Goal: Task Accomplishment & Management: Manage account settings

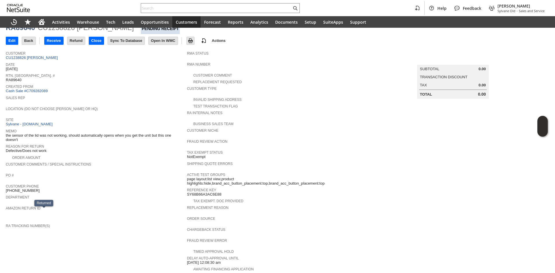
scroll to position [17, 0]
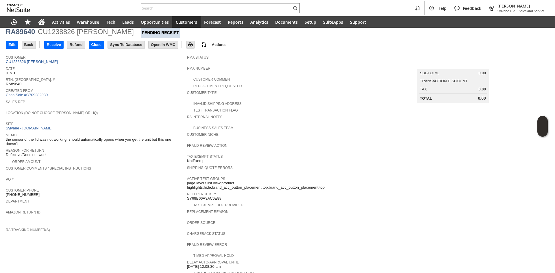
click at [76, 140] on span "the sensor of the lid was not working, should automatically opens when you get …" at bounding box center [95, 141] width 179 height 9
click at [77, 138] on span "the sensor of the lid was not working, should automatically opens when you get …" at bounding box center [95, 141] width 179 height 9
drag, startPoint x: 75, startPoint y: 142, endPoint x: 6, endPoint y: 137, distance: 69.1
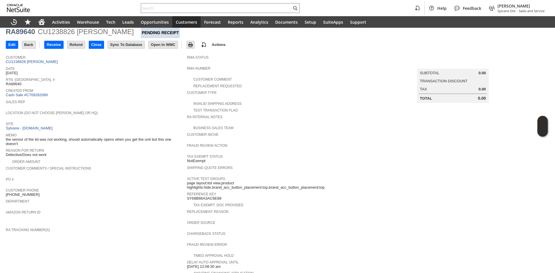
click at [6, 137] on span "the sensor of the lid was not working, should automatically opens when you get …" at bounding box center [95, 141] width 179 height 9
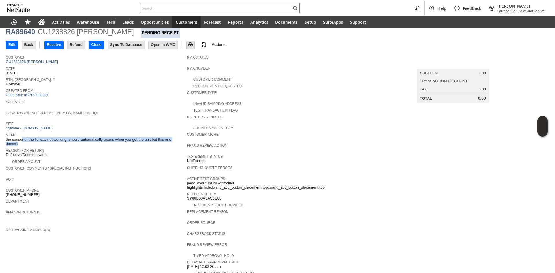
click at [6, 137] on span "the sensor of the lid was not working, should automatically opens when you get …" at bounding box center [95, 141] width 179 height 9
click at [35, 62] on link "CU1238826 [PERSON_NAME]" at bounding box center [33, 62] width 54 height 4
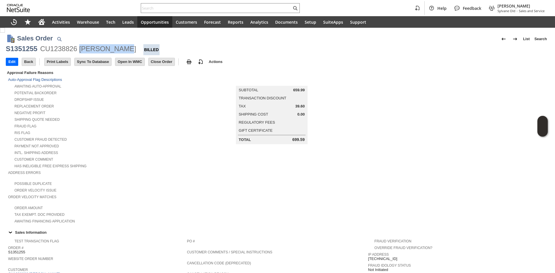
copy div "[PERSON_NAME]"
drag, startPoint x: 117, startPoint y: 49, endPoint x: 79, endPoint y: 51, distance: 37.9
click at [79, 51] on div "CU1238826 [PERSON_NAME]" at bounding box center [88, 48] width 96 height 9
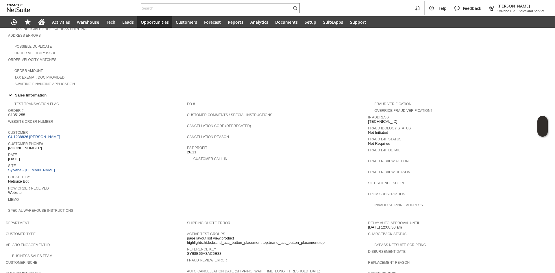
scroll to position [203, 0]
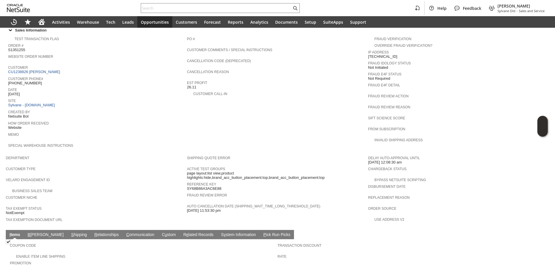
click at [25, 81] on span "[PHONE_NUMBER]" at bounding box center [25, 83] width 34 height 5
copy tbody "[PHONE_NUMBER]"
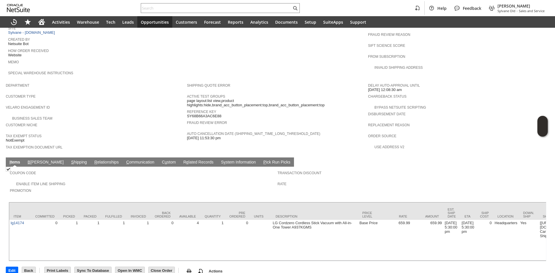
click at [70, 160] on link "S hipping" at bounding box center [79, 162] width 19 height 5
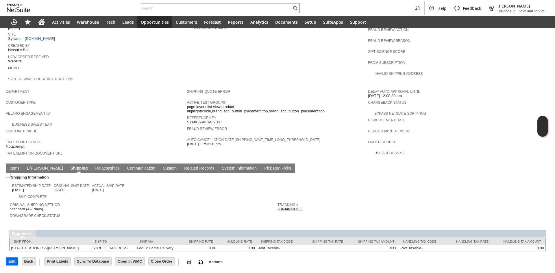
scroll to position [263, 0]
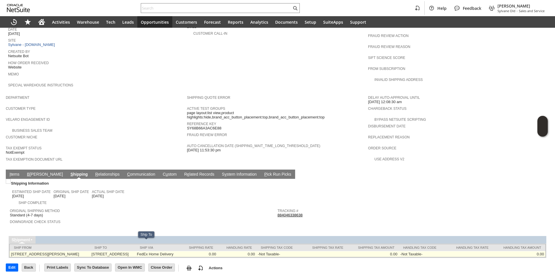
copy td "10857 Hickory Lane"
drag, startPoint x: 104, startPoint y: 244, endPoint x: 138, endPoint y: 246, distance: 33.6
click at [135, 251] on td "10857 Hickory Lane Plymouth MI 48170 United States" at bounding box center [112, 254] width 45 height 6
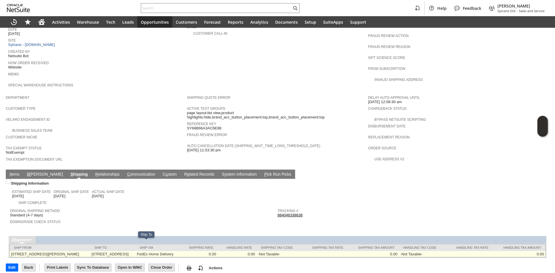
copy td "48170"
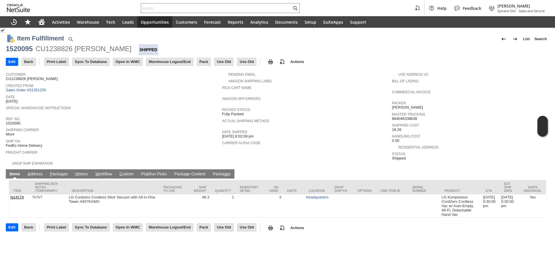
click at [57, 172] on link "P ackages" at bounding box center [59, 174] width 21 height 5
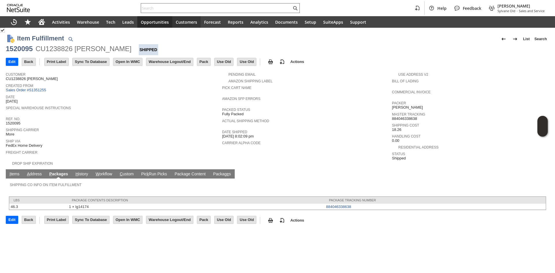
click at [181, 8] on input "text" at bounding box center [216, 8] width 151 height 7
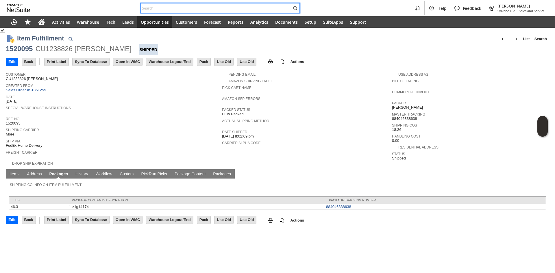
paste input "S1351446"
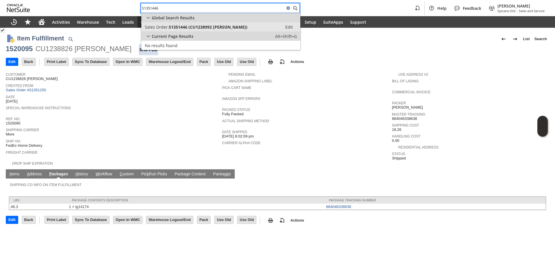
type input "S1351446"
click at [208, 31] on link "Sales Order: S1351446 (CU1238992 GUEDRY FAUST) Edit" at bounding box center [220, 26] width 159 height 9
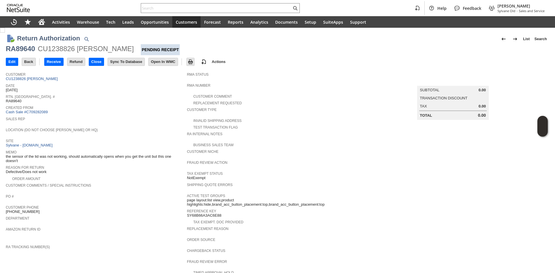
click at [25, 47] on div "RA89640" at bounding box center [20, 48] width 29 height 9
copy div "RA89640"
click at [14, 62] on input "Edit" at bounding box center [12, 62] width 12 height 8
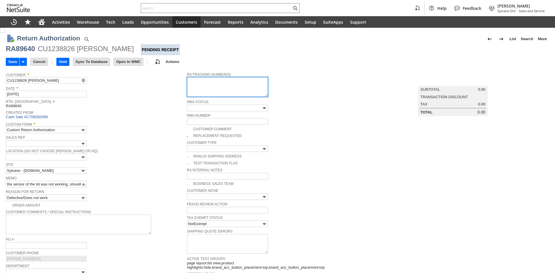
click at [202, 88] on textarea at bounding box center [227, 87] width 81 height 20
paste textarea "791948099189"
type textarea "791948099189"
click at [137, 91] on span "Date *" at bounding box center [95, 87] width 179 height 6
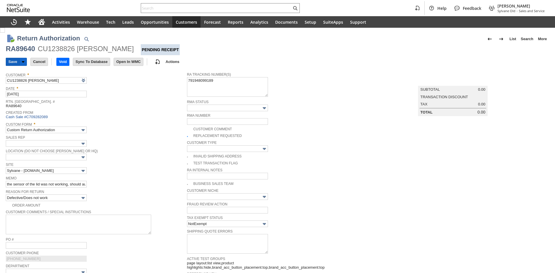
click at [11, 61] on input "Save" at bounding box center [12, 62] width 13 height 8
click at [12, 64] on input "Save" at bounding box center [12, 62] width 13 height 8
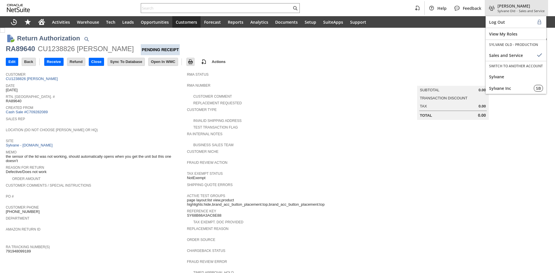
click at [501, 74] on span "Sylvane" at bounding box center [517, 76] width 54 height 5
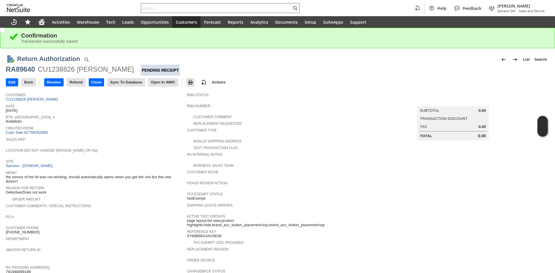
click at [175, 8] on input "text" at bounding box center [216, 8] width 151 height 7
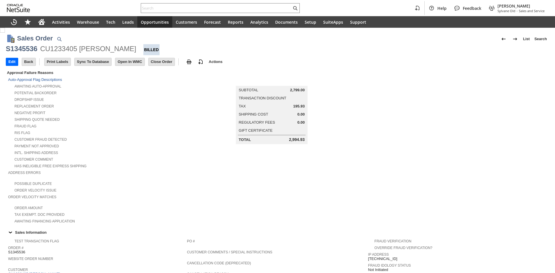
scroll to position [242, 0]
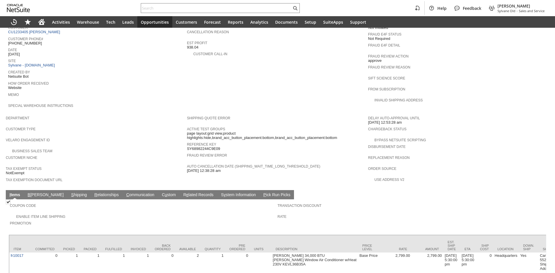
click at [70, 193] on link "S hipping" at bounding box center [79, 195] width 19 height 5
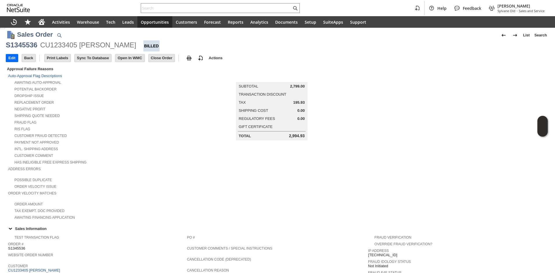
scroll to position [0, 0]
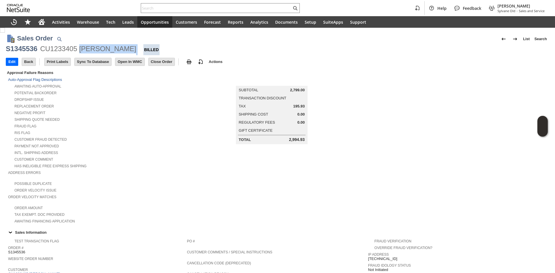
copy div "[PERSON_NAME]"
drag, startPoint x: 131, startPoint y: 50, endPoint x: 81, endPoint y: 50, distance: 50.3
click at [81, 50] on div "S1345536 CU1233405 [PERSON_NAME] Billed" at bounding box center [278, 49] width 544 height 11
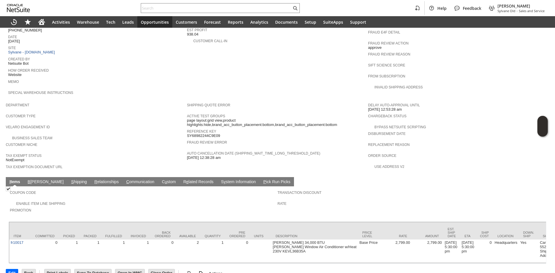
scroll to position [258, 0]
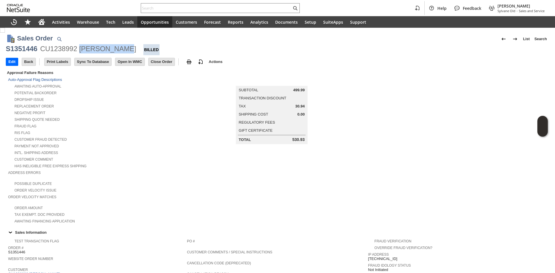
copy div "GUEDRY FAUST"
drag, startPoint x: 80, startPoint y: 51, endPoint x: 133, endPoint y: 51, distance: 53.5
click at [133, 51] on div "S1351446 CU1238992 GUEDRY FAUST Billed" at bounding box center [278, 49] width 544 height 11
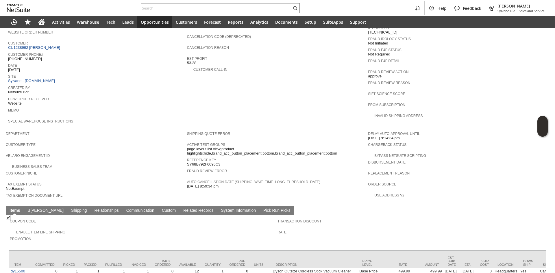
scroll to position [231, 0]
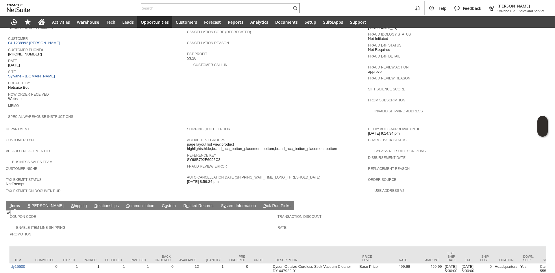
click at [71, 204] on span "S" at bounding box center [72, 206] width 3 height 5
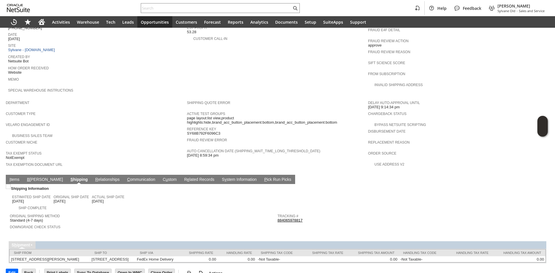
scroll to position [263, 0]
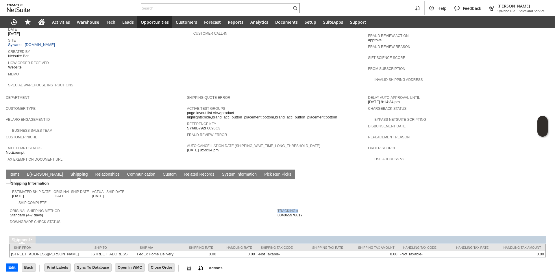
copy table "Tracking #"
drag, startPoint x: 317, startPoint y: 205, endPoint x: 253, endPoint y: 187, distance: 66.5
click at [278, 206] on tbody "Tracking # 884065978817 Return Tracking #" at bounding box center [412, 215] width 268 height 19
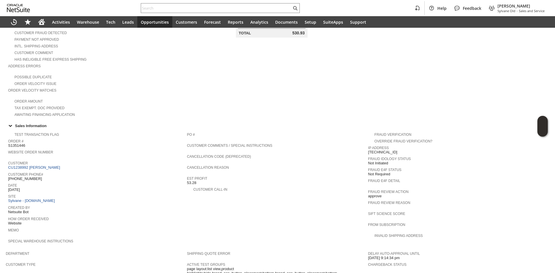
scroll to position [116, 0]
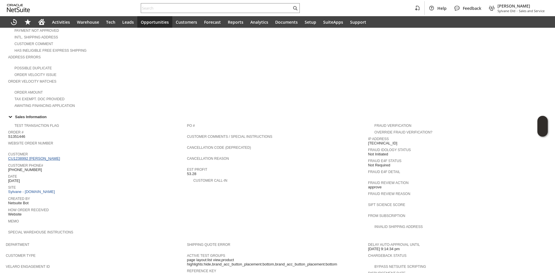
click at [46, 157] on link "CU1238992 GUEDRY FAUST" at bounding box center [35, 159] width 54 height 4
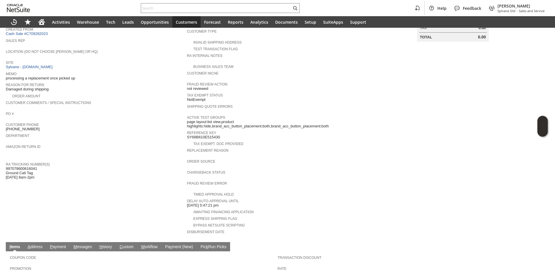
scroll to position [87, 0]
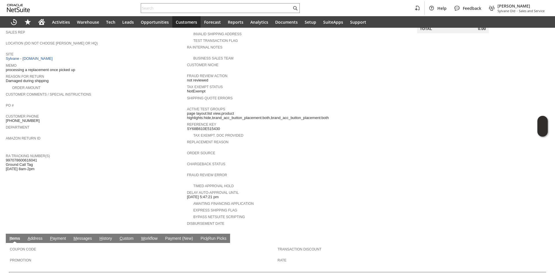
click at [25, 158] on span "997078600616041 Ground Call Tag [DATE] 8am-2pm" at bounding box center [21, 164] width 31 height 13
copy span "997078600616041"
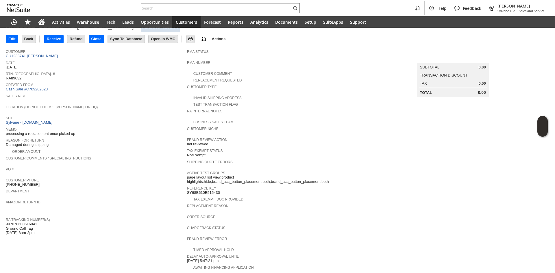
scroll to position [0, 0]
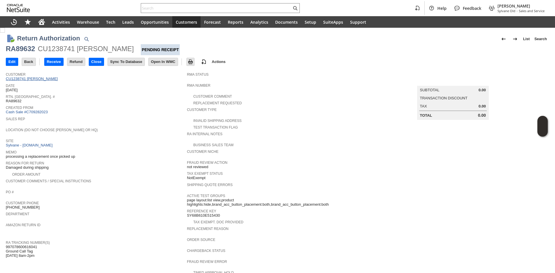
click at [32, 78] on link "CU1238741 [PERSON_NAME]" at bounding box center [33, 79] width 54 height 4
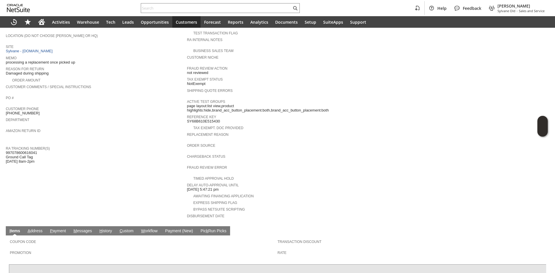
scroll to position [82, 0]
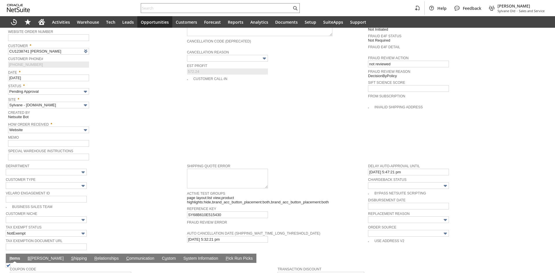
scroll to position [260, 0]
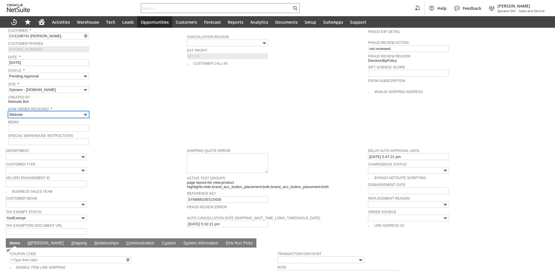
click at [57, 111] on input "Website" at bounding box center [48, 114] width 81 height 7
click at [81, 111] on input "Website" at bounding box center [48, 114] width 81 height 7
click at [85, 112] on img at bounding box center [85, 115] width 7 height 7
click at [66, 119] on span "Memo" at bounding box center [96, 122] width 176 height 6
click at [67, 111] on input "Website" at bounding box center [48, 114] width 81 height 7
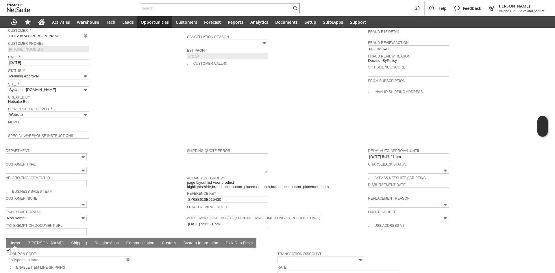
click at [82, 112] on img at bounding box center [85, 115] width 7 height 7
click at [86, 112] on img at bounding box center [85, 115] width 7 height 7
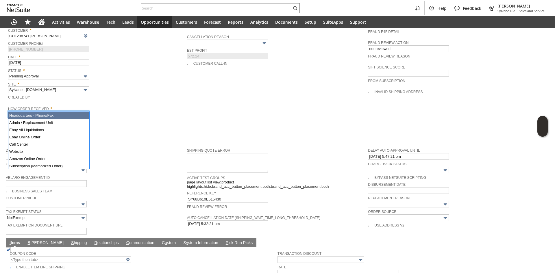
type input "Headquarters - Phone/Fax"
type input "Make Copy"
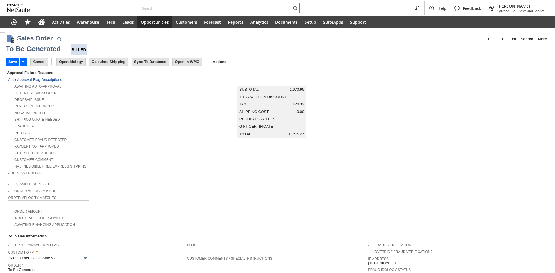
type input "Headquarters - Phone/Fax"
type input "sa14055"
type input "OK"
type input "Make Copy"
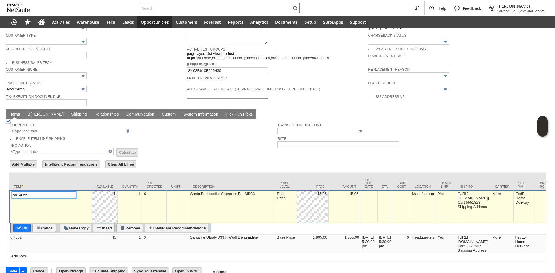
type input "Intelligent Recommendations¹⁰"
click at [126, 225] on input "Remove" at bounding box center [130, 229] width 26 height 8
type input "ul7552"
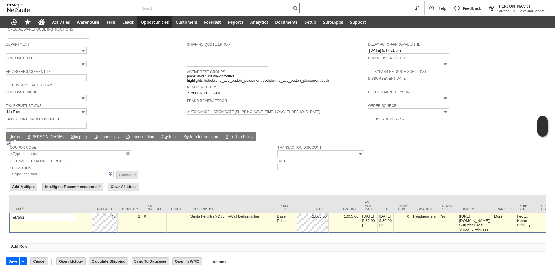
scroll to position [357, 0]
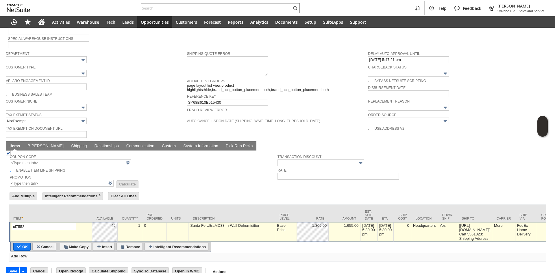
click at [287, 223] on div "Base Price" at bounding box center [286, 227] width 19 height 9
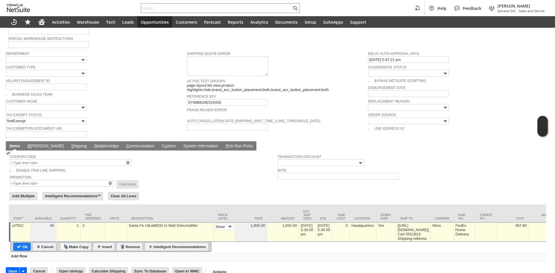
scroll to position [0, 9]
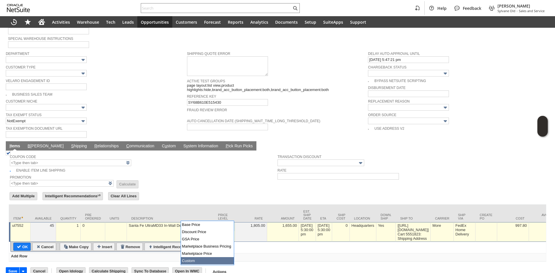
type input "Custom"
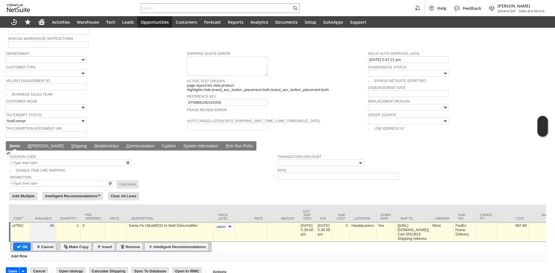
scroll to position [0, 0]
click at [237, 227] on td at bounding box center [252, 232] width 32 height 20
click at [254, 207] on td "Rate" at bounding box center [252, 214] width 32 height 18
click at [249, 223] on td at bounding box center [252, 232] width 32 height 20
click at [250, 223] on input "text" at bounding box center [251, 226] width 29 height 7
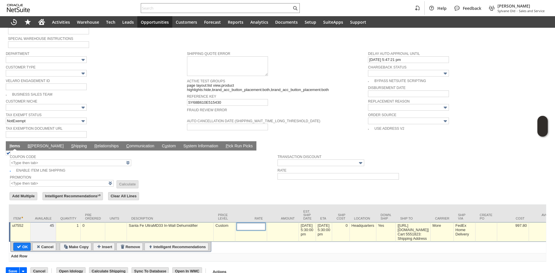
drag, startPoint x: 253, startPoint y: 210, endPoint x: 246, endPoint y: 220, distance: 12.5
click at [246, 223] on input "text" at bounding box center [251, 226] width 29 height 7
type input "0.00"
click at [14, 243] on input "OK" at bounding box center [22, 247] width 17 height 8
click at [0, 0] on input "ul7552" at bounding box center [0, 0] width 0 height 0
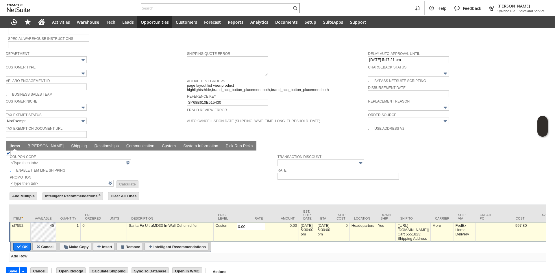
type input "Add"
type input "Copy Previous"
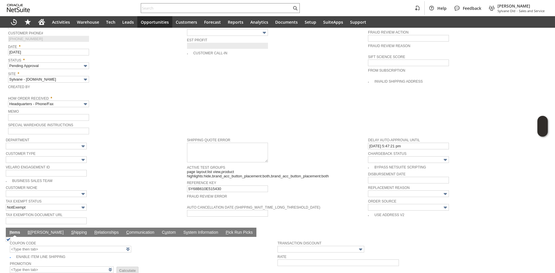
scroll to position [271, 0]
drag, startPoint x: 66, startPoint y: 105, endPoint x: 69, endPoint y: 101, distance: 5.2
click at [69, 101] on tbody "Test Transaction Flag Custom Form * Sales Order - Cash Sale V2 Order # To Be Ge…" at bounding box center [97, 53] width 179 height 166
click at [69, 101] on input "Headquarters - Phone/Fax" at bounding box center [48, 104] width 81 height 7
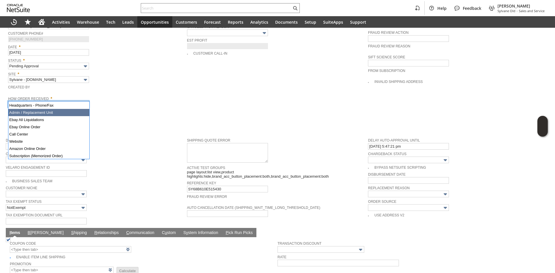
type input "Admin / Replacement Unit"
type input "ul7552"
type input "OK"
type input "Make Copy"
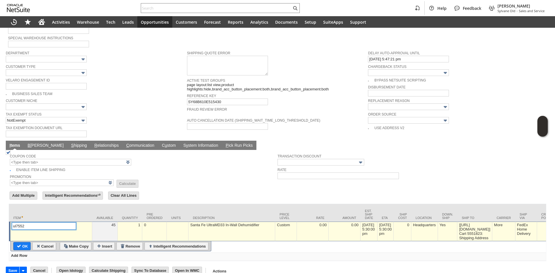
scroll to position [242, 0]
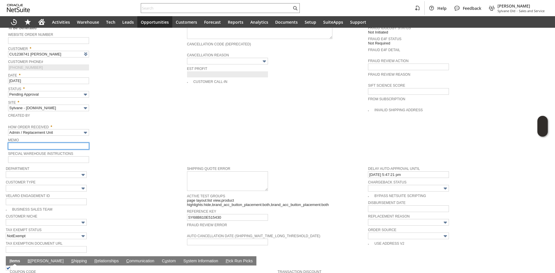
click at [45, 143] on input "text" at bounding box center [48, 146] width 81 height 7
type input "Replacement Order"
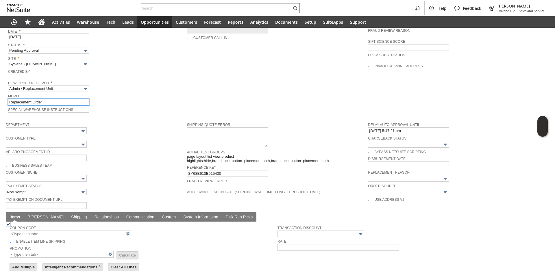
scroll to position [300, 0]
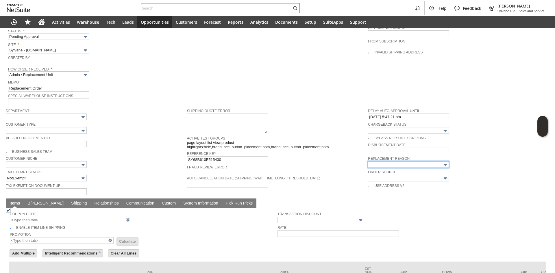
click at [395, 161] on input "text" at bounding box center [408, 164] width 81 height 7
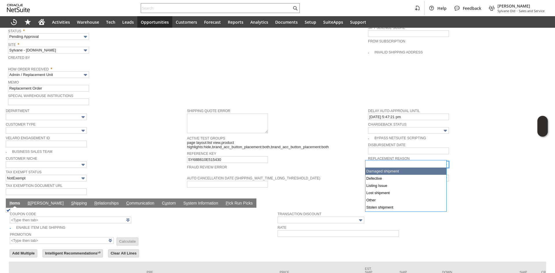
type input "Damaged shipment"
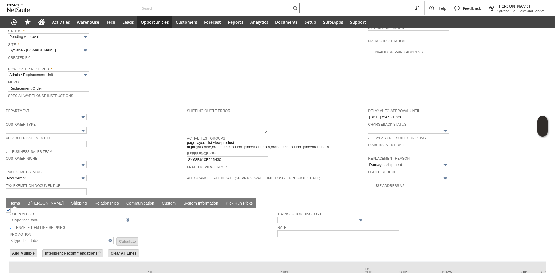
click at [327, 164] on span "Fraud Review Error" at bounding box center [276, 167] width 179 height 6
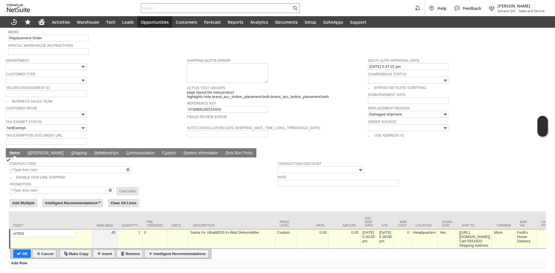
scroll to position [358, 0]
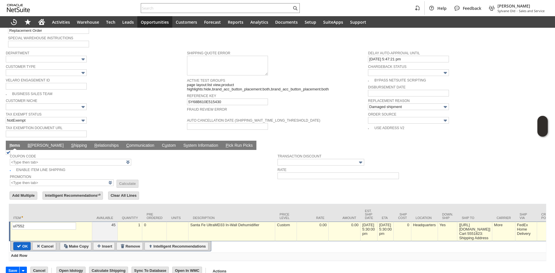
click at [27, 243] on input "OK" at bounding box center [22, 247] width 17 height 8
type input "Add"
type input "Copy Previous"
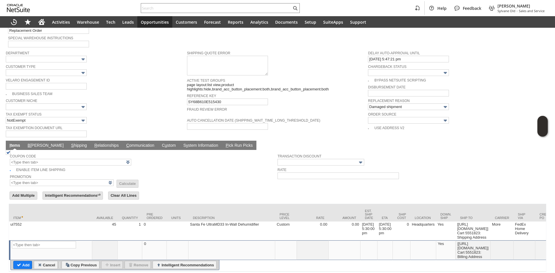
click at [29, 143] on link "B illing" at bounding box center [45, 145] width 39 height 5
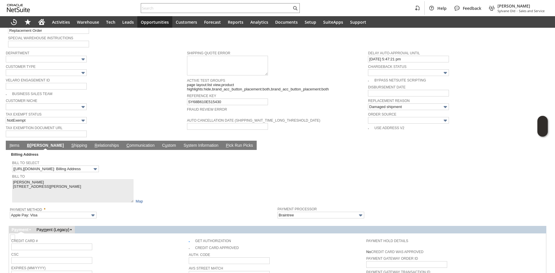
click at [15, 235] on img at bounding box center [12, 237] width 5 height 5
checkbox input "false"
drag, startPoint x: 175, startPoint y: 231, endPoint x: 111, endPoint y: 198, distance: 72.7
click at [175, 238] on span "Credit Card #" at bounding box center [98, 241] width 175 height 6
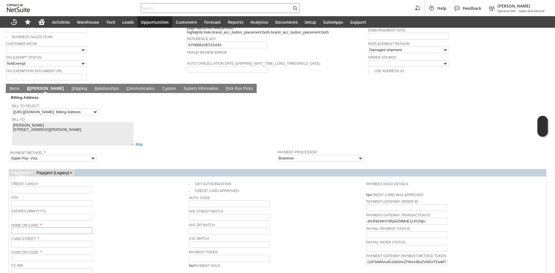
scroll to position [416, 0]
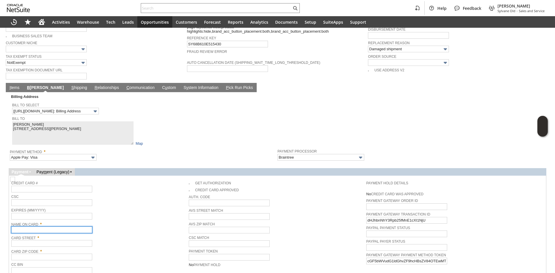
click at [69, 227] on input "text" at bounding box center [51, 230] width 81 height 7
paste input "Jory Hanus"
type input "Jory Hanus"
click at [30, 240] on input "text" at bounding box center [51, 243] width 81 height 7
paste input "21407 Union Lee Church Rd"
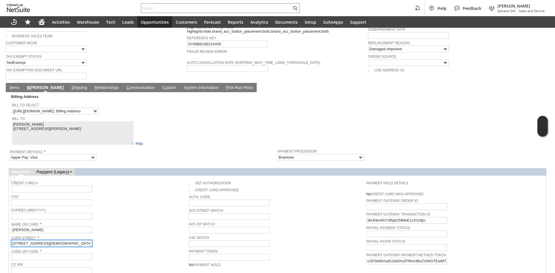
type input "21407 Union Lee Church Rd"
click at [34, 250] on link "Card Zip Code" at bounding box center [24, 252] width 27 height 4
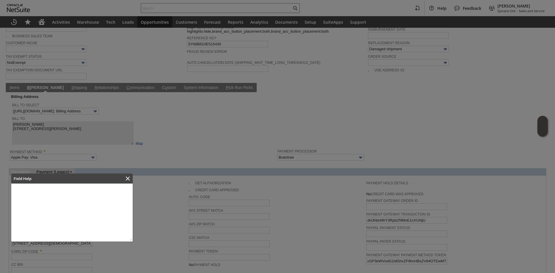
click at [133, 176] on div at bounding box center [277, 136] width 555 height 273
click at [132, 177] on div "Close" at bounding box center [128, 179] width 8 height 8
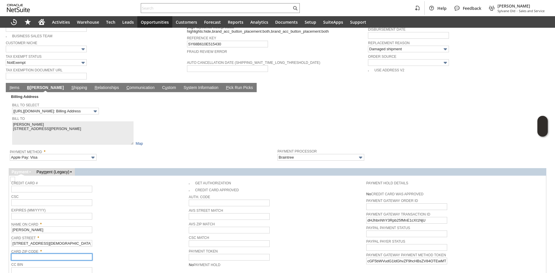
click at [75, 254] on input "text" at bounding box center [51, 257] width 81 height 7
paste input "78653"
type input "78653"
click at [130, 234] on span "Card Street *" at bounding box center [98, 237] width 175 height 6
click at [12, 85] on link "I tems" at bounding box center [14, 87] width 13 height 5
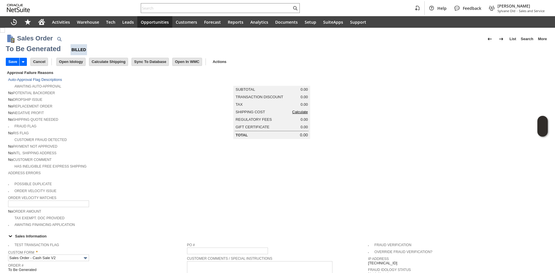
drag, startPoint x: 147, startPoint y: 139, endPoint x: 161, endPoint y: 132, distance: 15.4
click at [147, 139] on td "Customer Fraud Detected" at bounding box center [97, 139] width 179 height 7
click at [304, 114] on link "Calculate" at bounding box center [300, 112] width 16 height 4
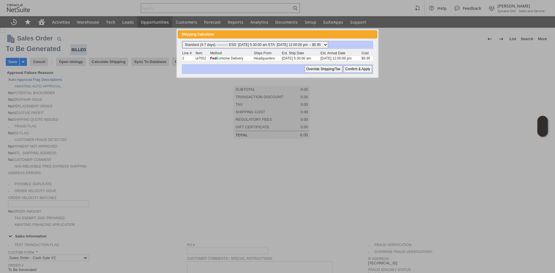
click at [241, 43] on select "Standard (4-7 days) ---------- ESD: 09/20/2025 5:30:00 am ETA: 09/23/2025 12:00…" at bounding box center [256, 44] width 146 height 7
select select "2 Day ------------------------ ESD: 09/20/2025 5:30:00 am ETA: 09/23/2025 12:00…"
click at [183, 41] on select "Standard (4-7 days) ---------- ESD: 09/20/2025 5:30:00 am ETA: 09/23/2025 12:00…" at bounding box center [256, 44] width 146 height 7
click at [360, 69] on input "Confirm & Apply" at bounding box center [358, 69] width 28 height 8
type input "Add"
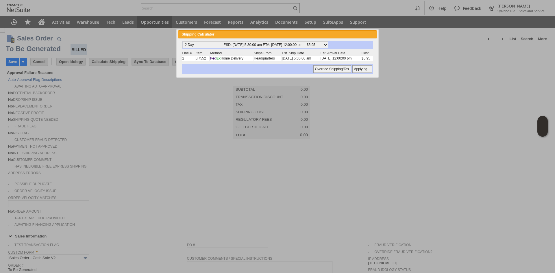
type input "Copy Previous"
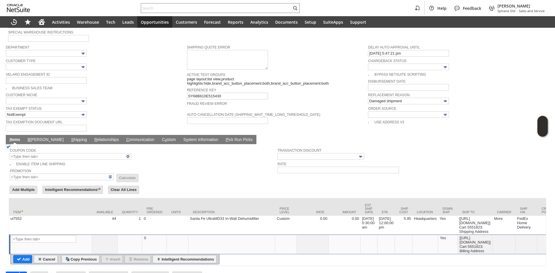
scroll to position [364, 0]
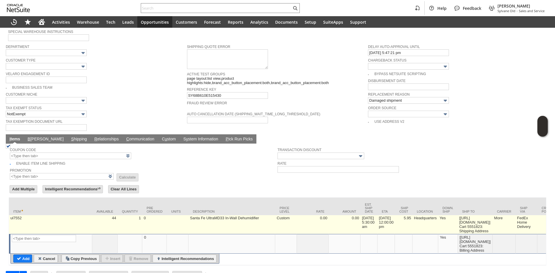
click at [412, 217] on td "5.95" at bounding box center [404, 225] width 18 height 19
type input "5.95"
type input "7.44%"
type input "OK"
type input "Make Copy"
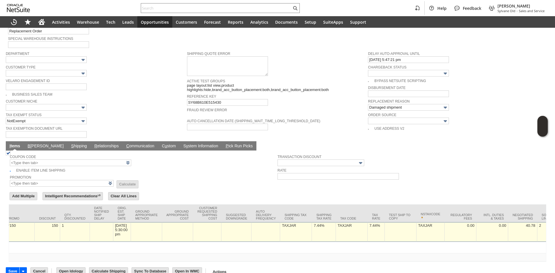
scroll to position [0, 882]
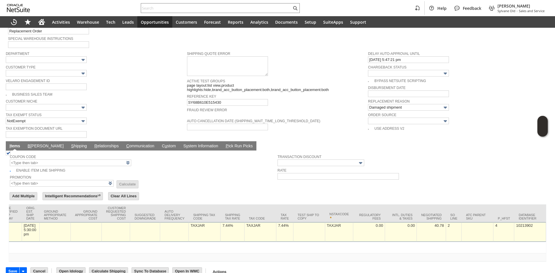
type input "0"
click at [278, 226] on td "7.44%" at bounding box center [285, 232] width 17 height 20
type input "0.0%"
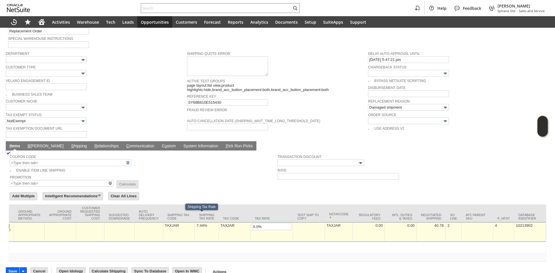
click at [202, 222] on td "7.44%" at bounding box center [207, 232] width 24 height 20
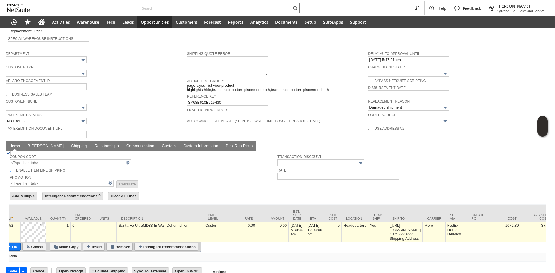
scroll to position [0, 0]
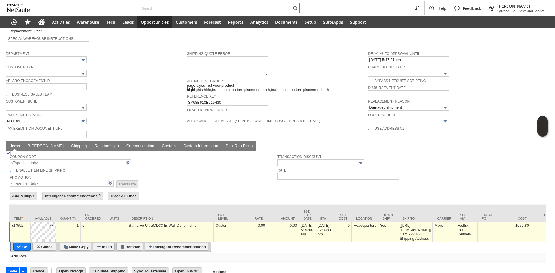
type input "0.0%"
click at [17, 243] on input "OK" at bounding box center [22, 247] width 17 height 8
type input "Add"
type input "Copy Previous"
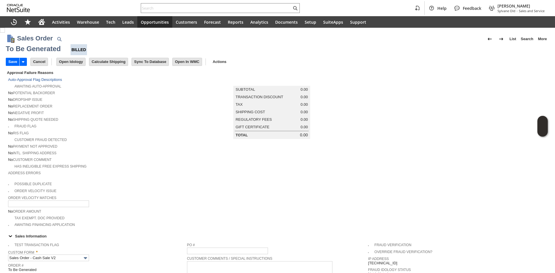
click at [124, 130] on div "No RIS flag" at bounding box center [97, 133] width 179 height 6
click at [10, 61] on input "Save" at bounding box center [12, 62] width 13 height 8
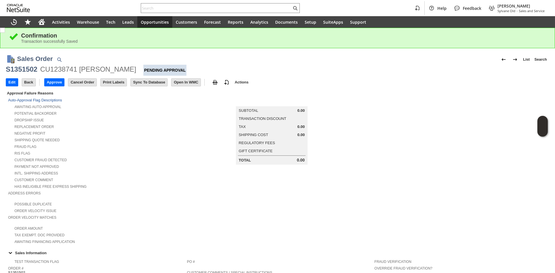
drag, startPoint x: 479, startPoint y: 107, endPoint x: 482, endPoint y: 85, distance: 22.7
click at [479, 107] on td at bounding box center [458, 167] width 181 height 155
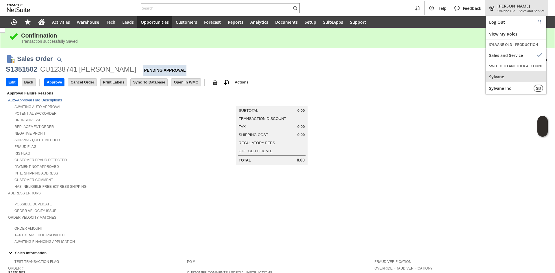
click at [486, 80] on div "Sylvane" at bounding box center [516, 77] width 61 height 12
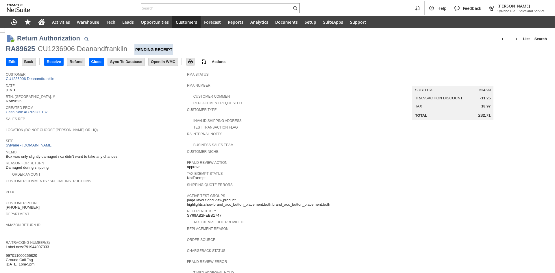
scroll to position [129, 0]
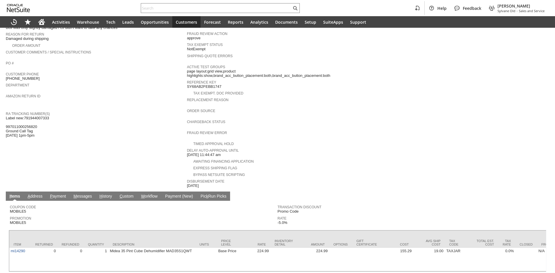
click at [36, 116] on span "Label new:791944007333 997011000256820 Ground Call Tag [DATE] 1pm-5pm" at bounding box center [27, 127] width 43 height 22
copy span "791944007333"
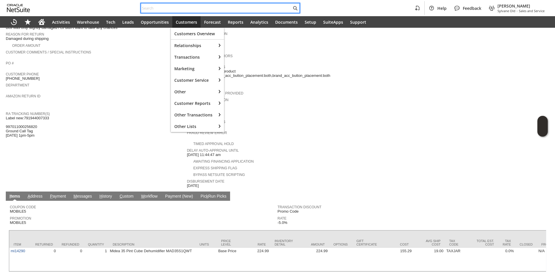
paste input "RA89548"
click at [185, 6] on input "text" at bounding box center [216, 8] width 151 height 7
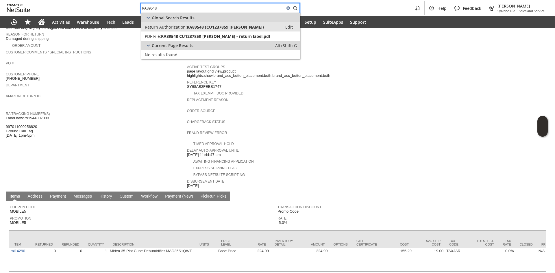
type input "RA89548"
click at [192, 27] on span "RA89548 (CU1237859 [PERSON_NAME])" at bounding box center [225, 26] width 77 height 5
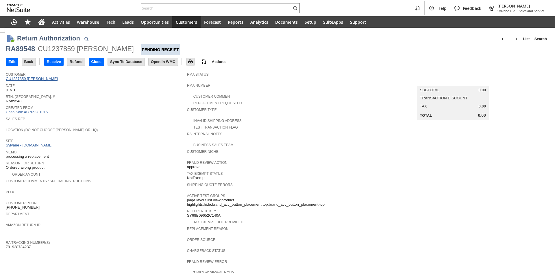
drag, startPoint x: 0, startPoint y: 0, endPoint x: 44, endPoint y: 79, distance: 90.3
click at [44, 79] on link "CU1237859 [PERSON_NAME]" at bounding box center [33, 79] width 54 height 4
click at [22, 245] on span "791928734237" at bounding box center [18, 247] width 25 height 5
copy span "791928734237"
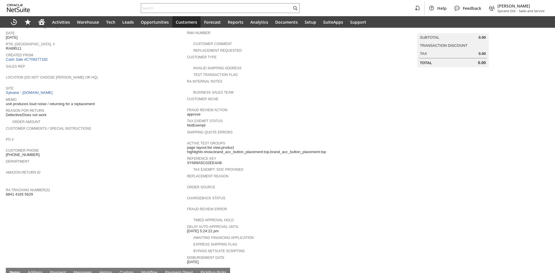
scroll to position [87, 0]
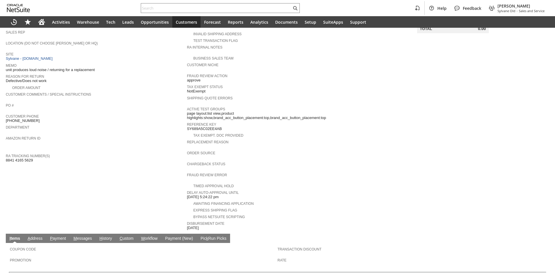
click at [22, 158] on span "8841 4165 5629" at bounding box center [19, 160] width 27 height 5
copy tbody "8841 4165 5629"
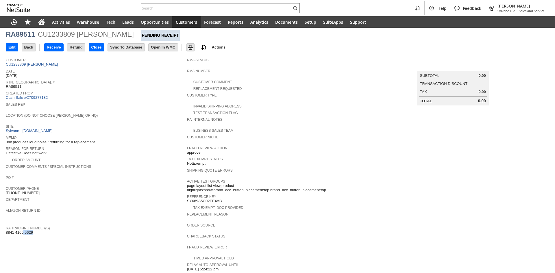
scroll to position [0, 0]
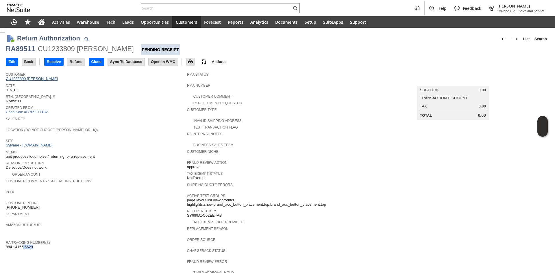
click at [56, 78] on link "CU1233809 Katharine R Francis" at bounding box center [33, 79] width 54 height 4
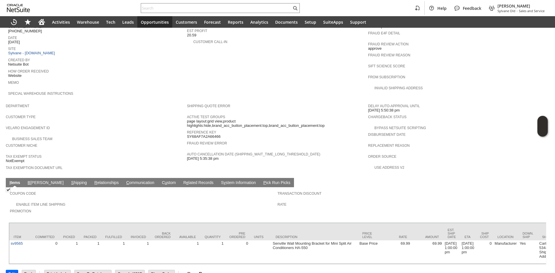
scroll to position [258, 0]
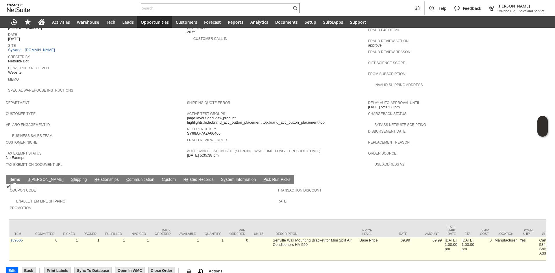
click at [20, 238] on link "sv9565" at bounding box center [17, 240] width 12 height 4
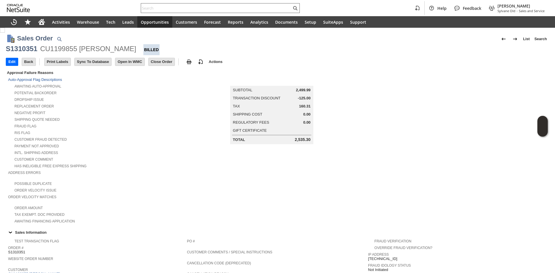
click at [169, 9] on input "text" at bounding box center [216, 8] width 151 height 7
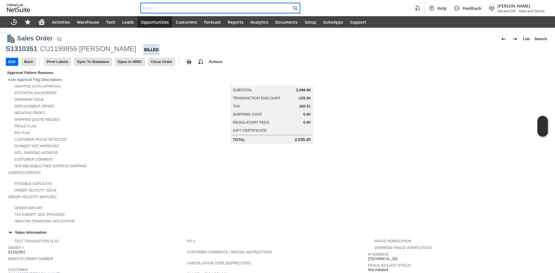
paste input "RA89511"
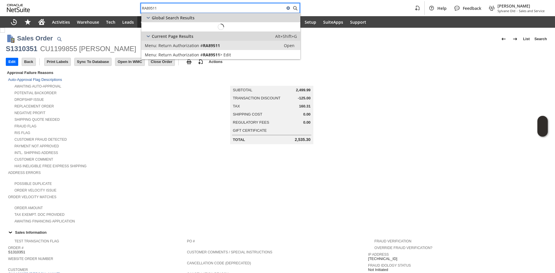
type input "RA89511"
click at [179, 44] on span "Return Authorization #" at bounding box center [181, 45] width 45 height 5
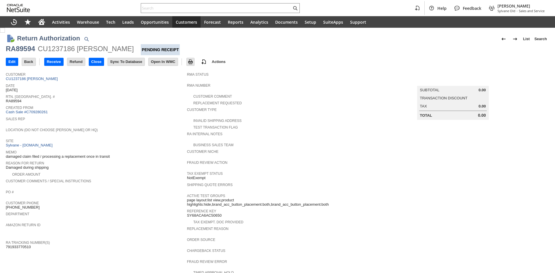
scroll to position [116, 0]
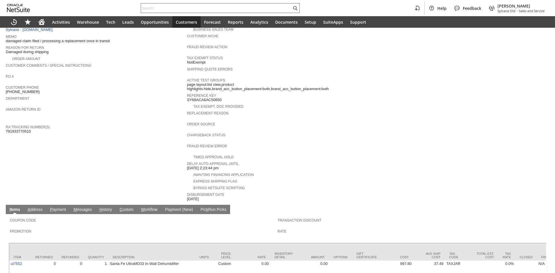
click at [176, 9] on input "text" at bounding box center [216, 8] width 151 height 7
paste input "RA89491"
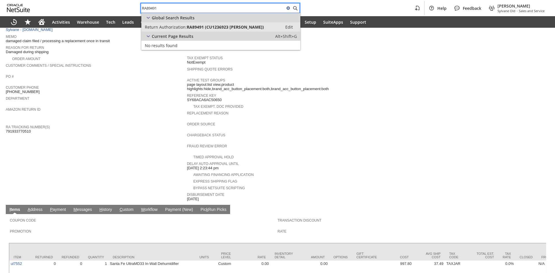
type input "RA89491"
click at [190, 29] on span "RA89491 (CU1236923 Philip A Iovanna)" at bounding box center [225, 26] width 77 height 5
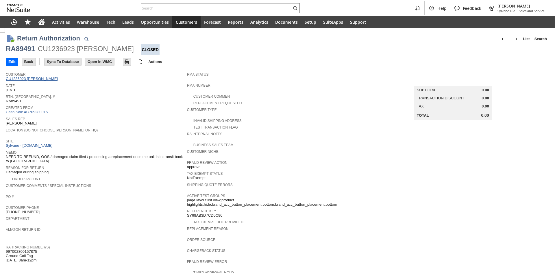
click at [47, 79] on link "CU1236923 Philip A Iovanna" at bounding box center [33, 79] width 54 height 4
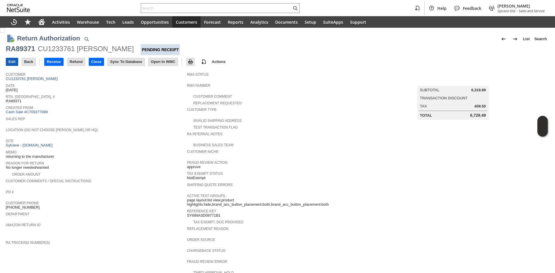
click at [12, 65] on input "Edit" at bounding box center [12, 62] width 12 height 8
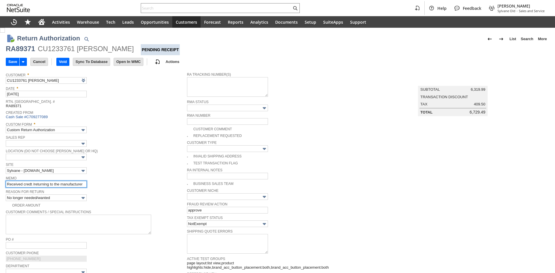
drag, startPoint x: 33, startPoint y: 183, endPoint x: 46, endPoint y: 187, distance: 14.0
click at [33, 183] on input "Received credt /returning to the manufacturer" at bounding box center [46, 184] width 81 height 7
type input "Received credt 9/17 /returning to the manufacturer"
click at [17, 66] on td "Save" at bounding box center [13, 62] width 14 height 8
click at [16, 63] on input "Save" at bounding box center [12, 62] width 13 height 8
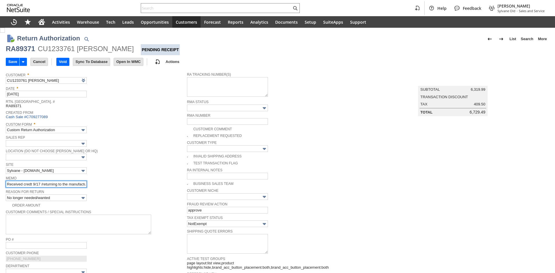
click at [17, 46] on div "RA89371" at bounding box center [20, 48] width 29 height 9
type input "Add"
type input "Copy Previous"
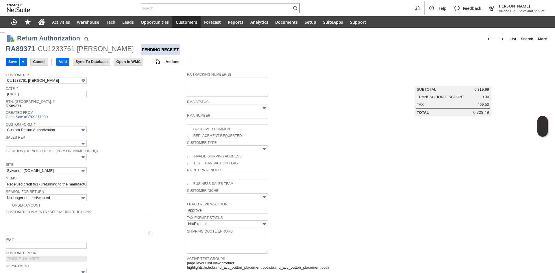
click at [13, 63] on input "Save" at bounding box center [12, 62] width 13 height 8
click at [14, 48] on div "RA89371" at bounding box center [20, 48] width 29 height 9
copy div "RA89371"
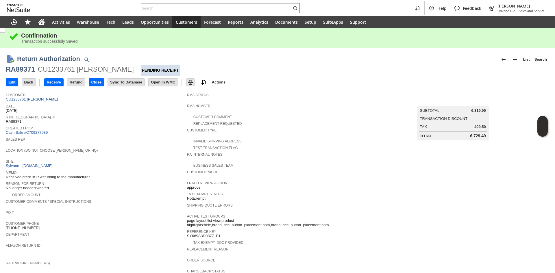
click at [13, 74] on div "RA89371 CU1233761 [PERSON_NAME] Pending Receipt" at bounding box center [278, 70] width 544 height 11
click at [18, 68] on div "RA89371" at bounding box center [20, 69] width 29 height 9
copy div "RA89371"
